Goal: Navigation & Orientation: Go to known website

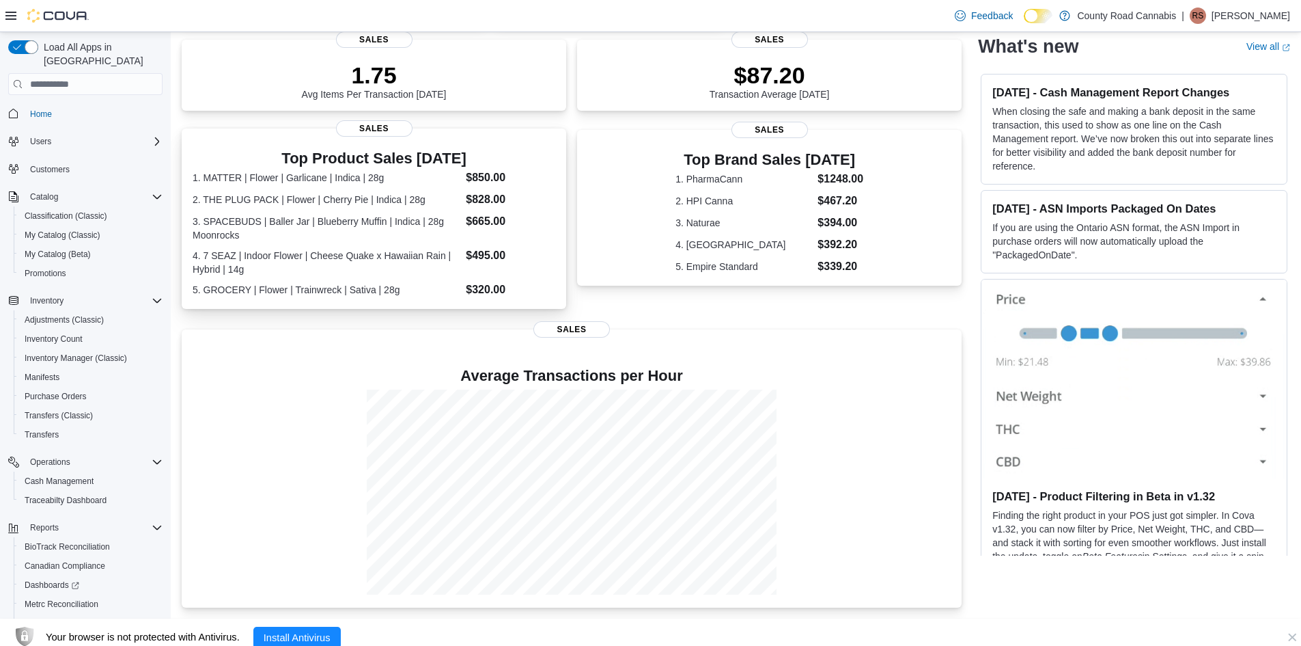
scroll to position [309, 0]
